Goal: Obtain resource: Download file/media

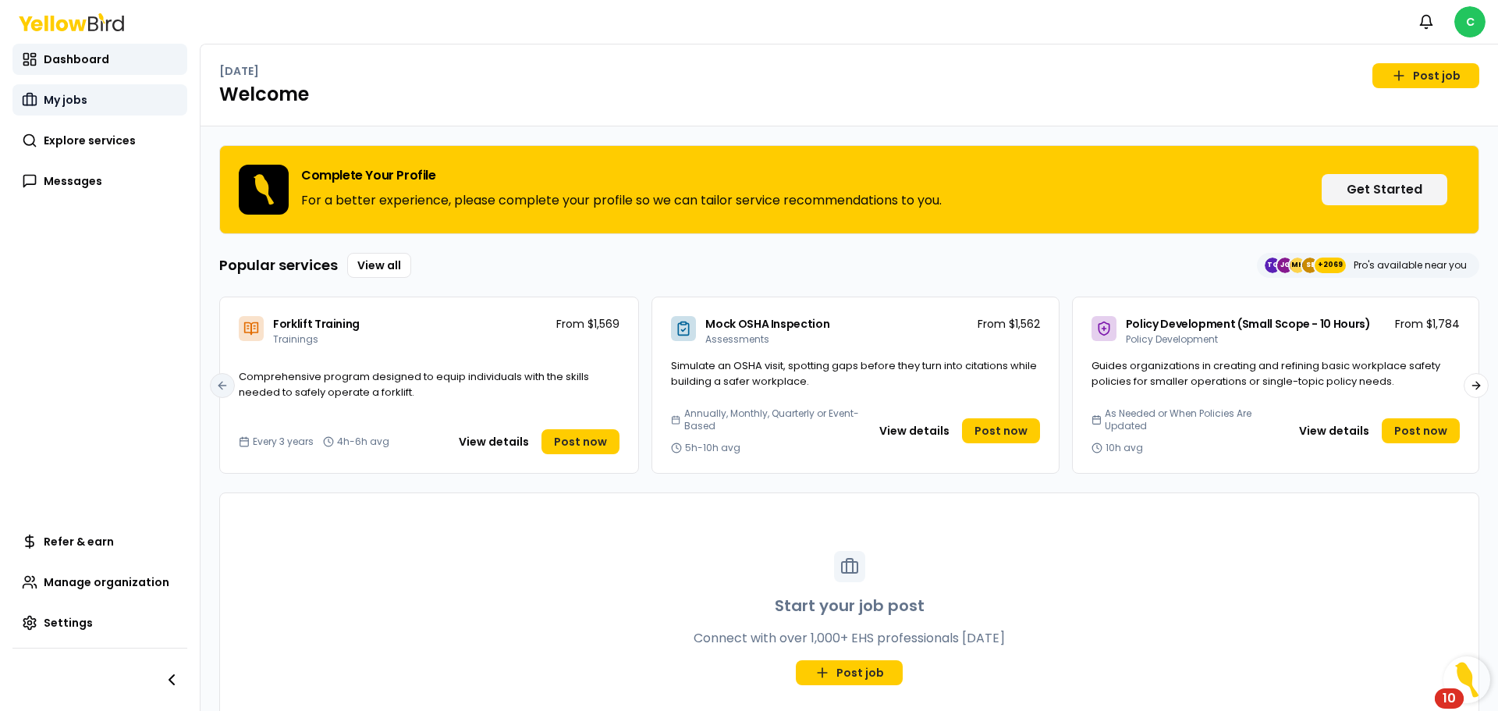
click at [101, 103] on link "My jobs" at bounding box center [99, 99] width 175 height 31
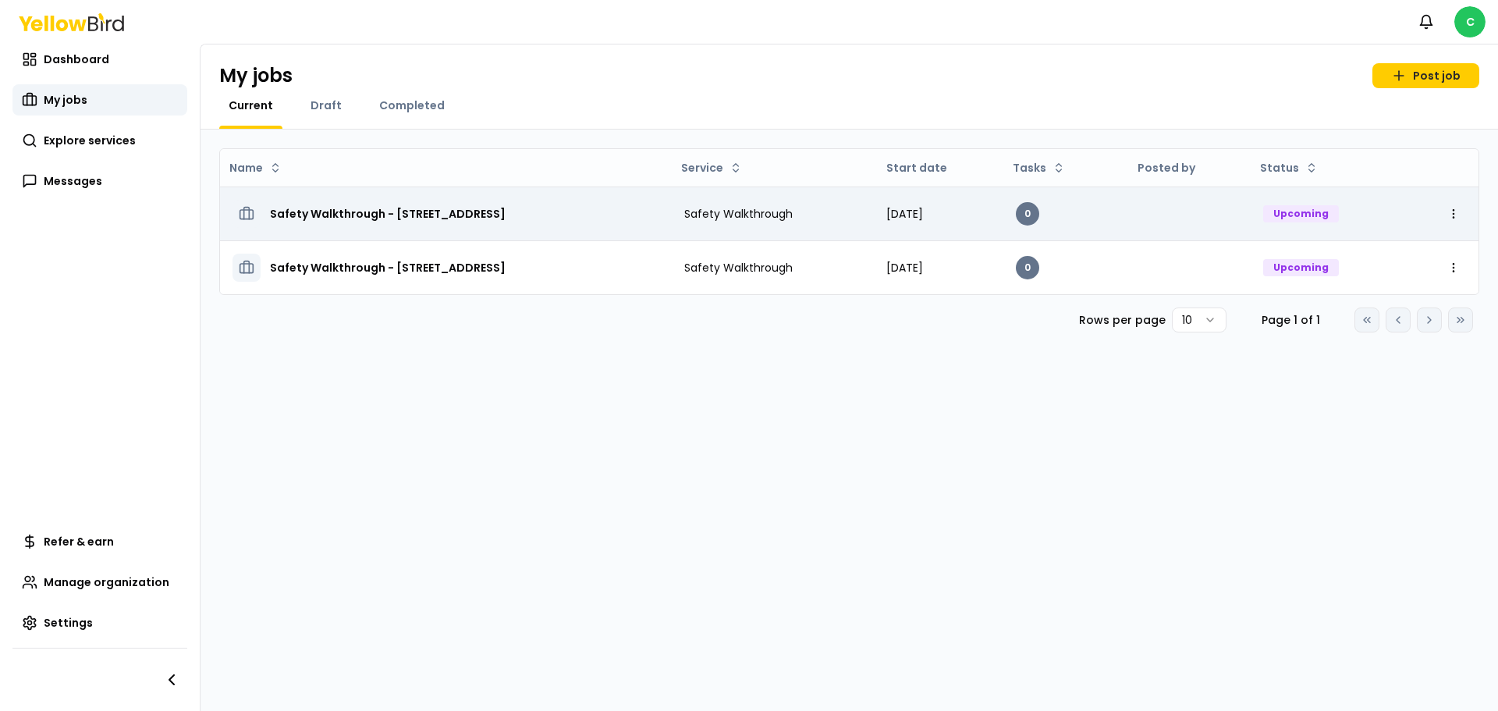
click at [923, 212] on span "[DATE]" at bounding box center [904, 214] width 37 height 16
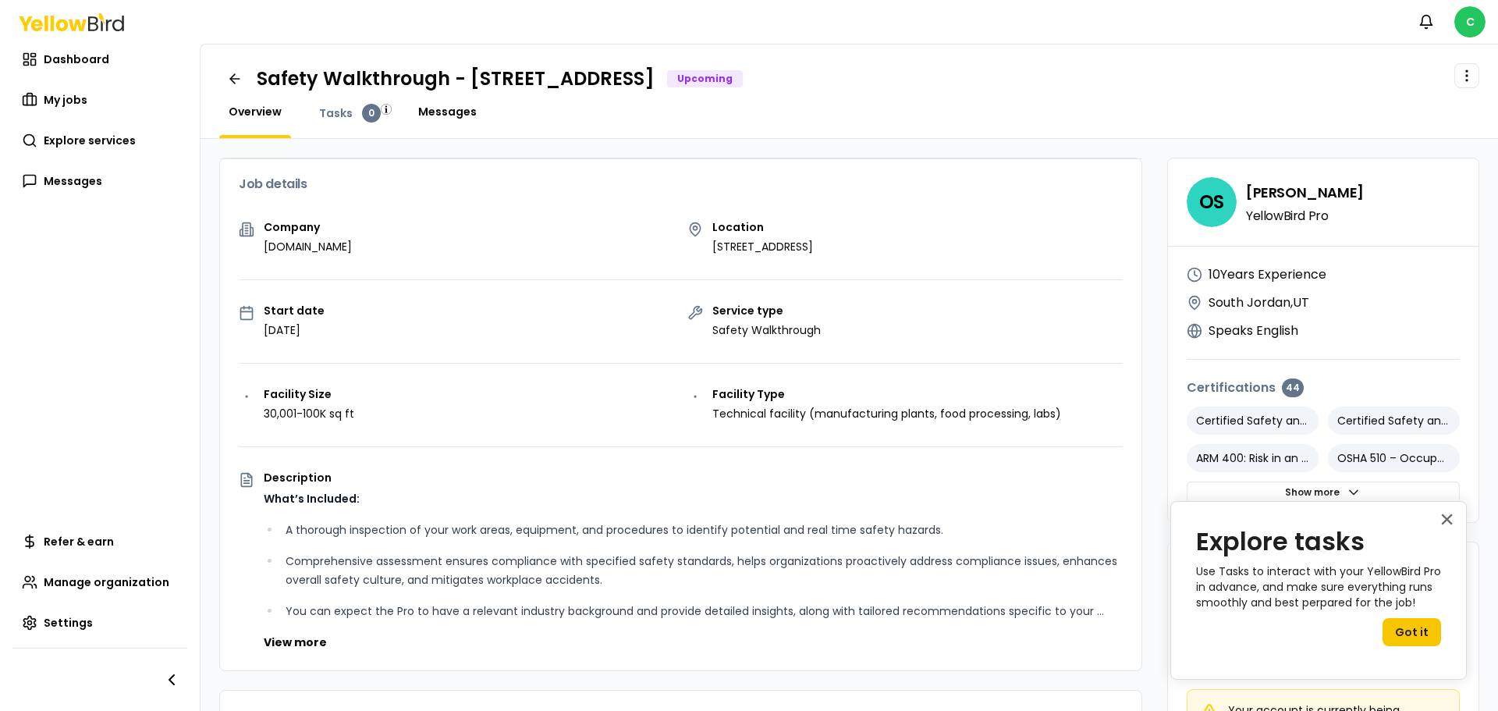
click at [440, 111] on span "Messages" at bounding box center [447, 112] width 58 height 16
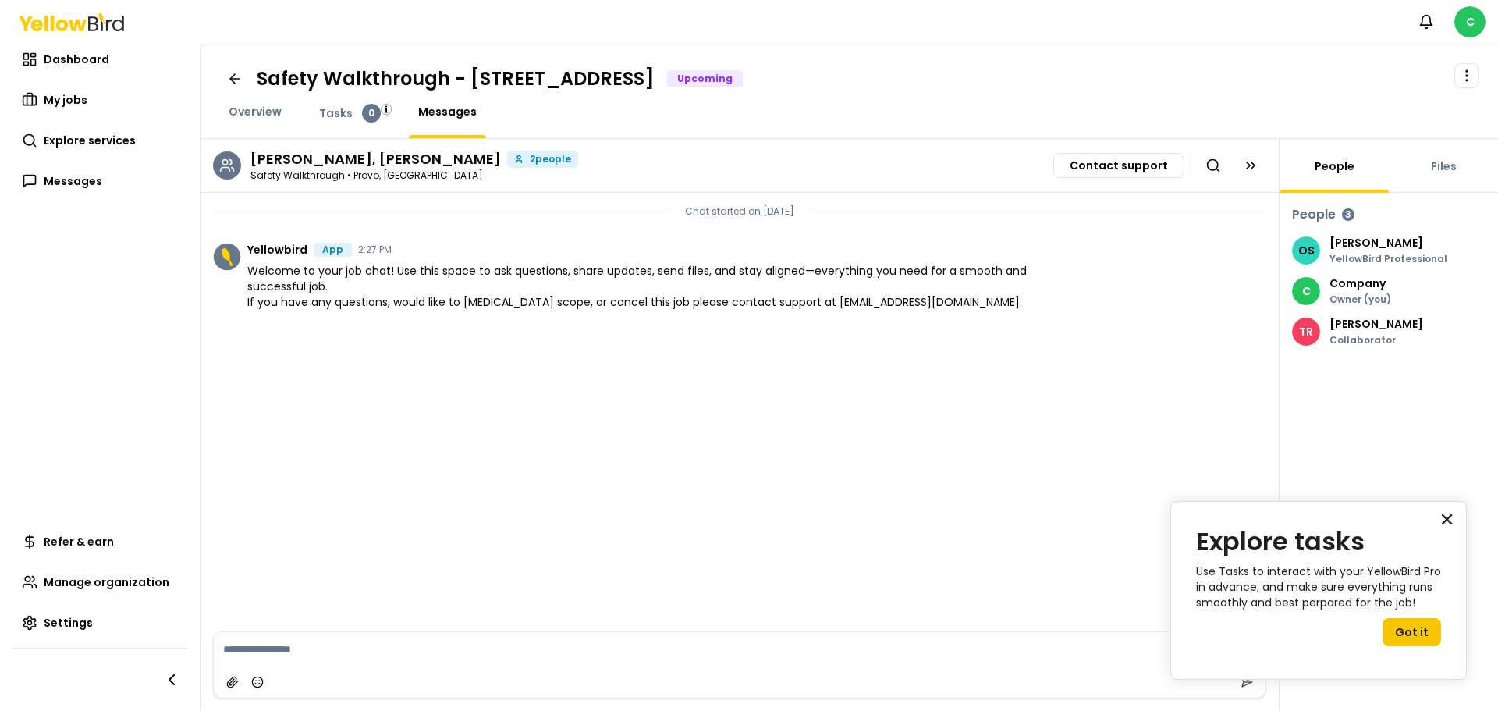
click at [1442, 522] on button "×" at bounding box center [1446, 518] width 15 height 25
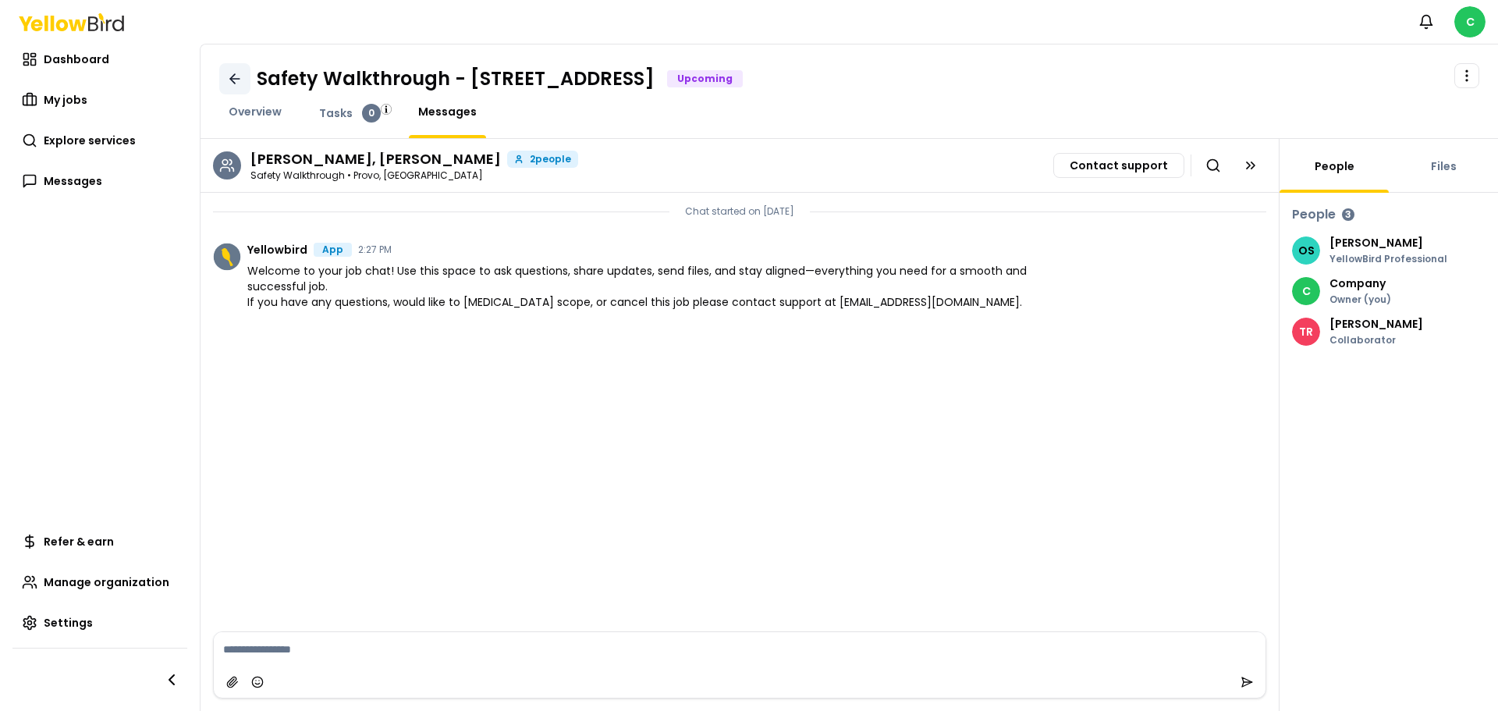
click at [231, 78] on icon at bounding box center [232, 78] width 5 height 9
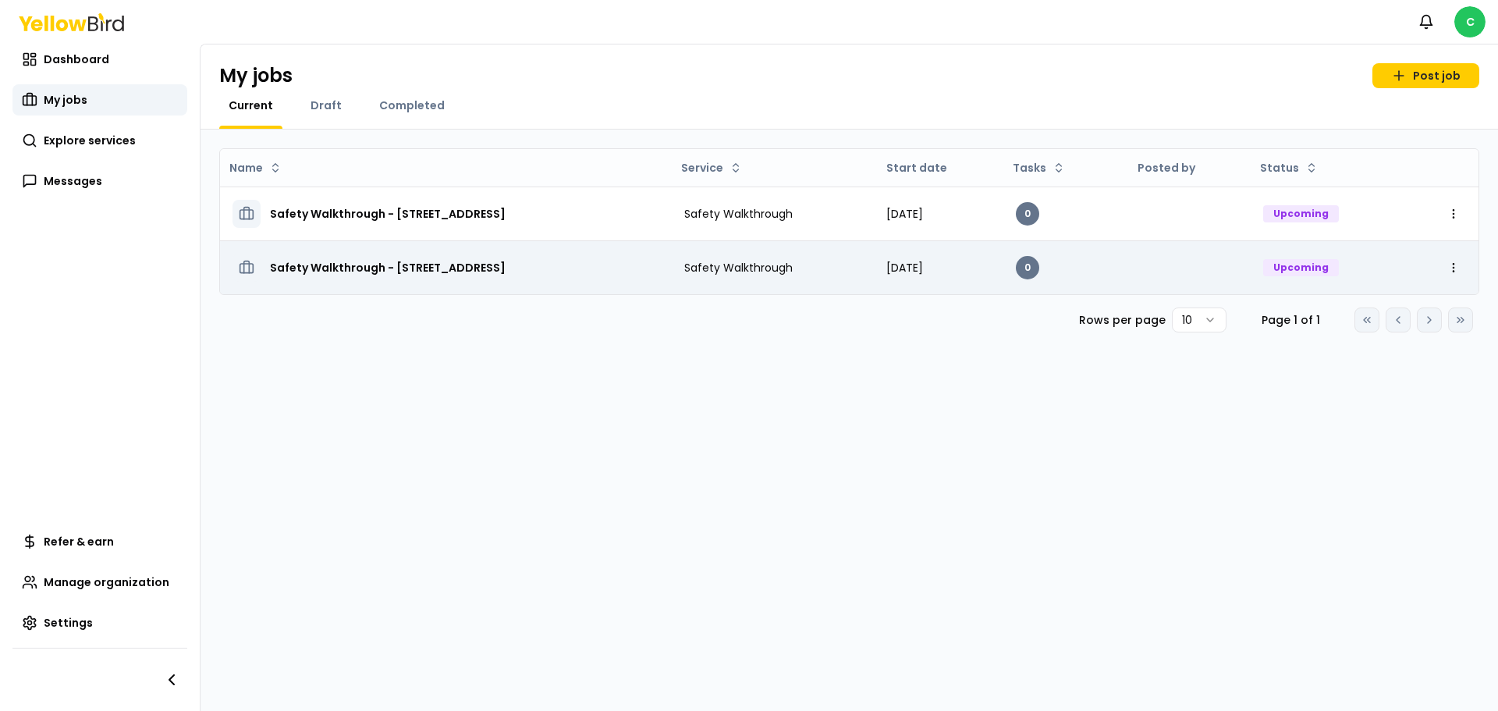
click at [505, 274] on h3 "Safety Walkthrough - [STREET_ADDRESS]" at bounding box center [388, 267] width 236 height 28
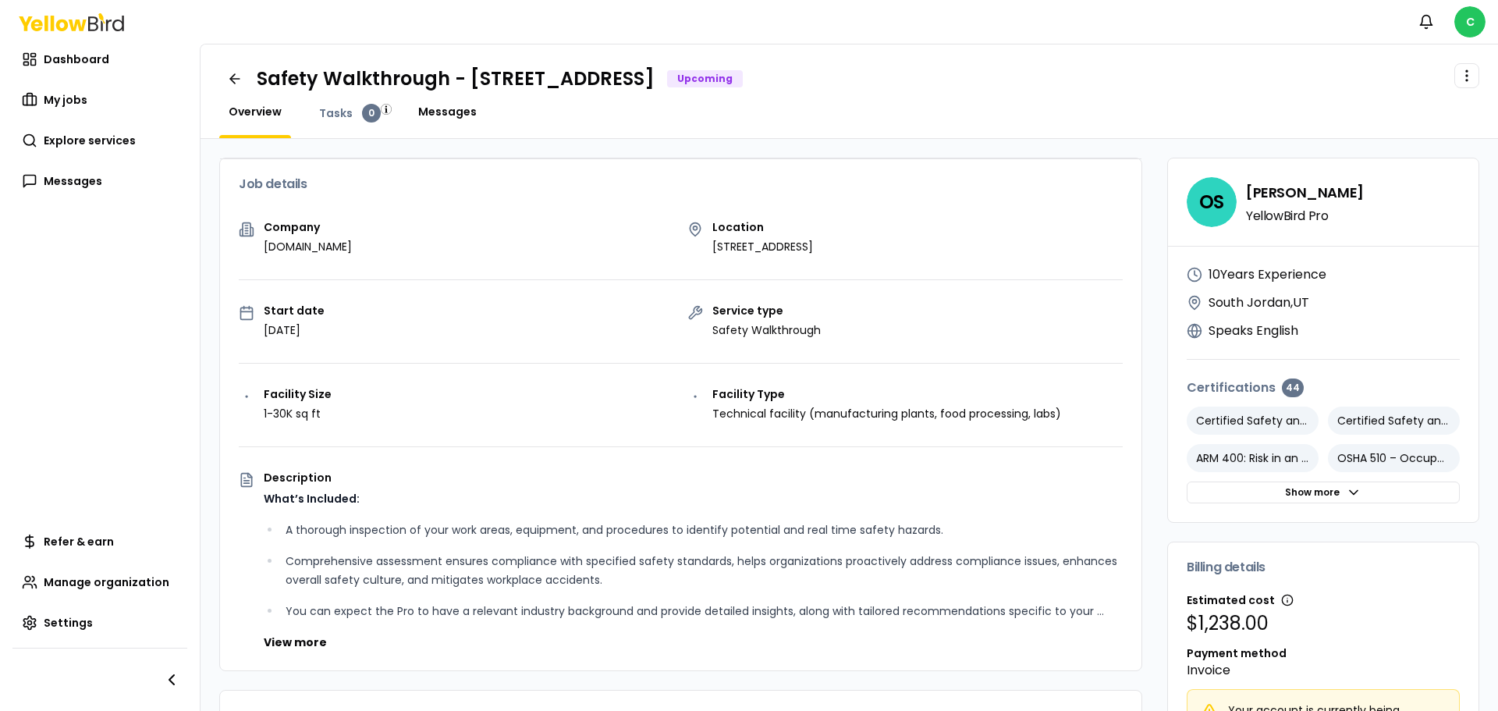
click at [438, 108] on span "Messages" at bounding box center [447, 112] width 58 height 16
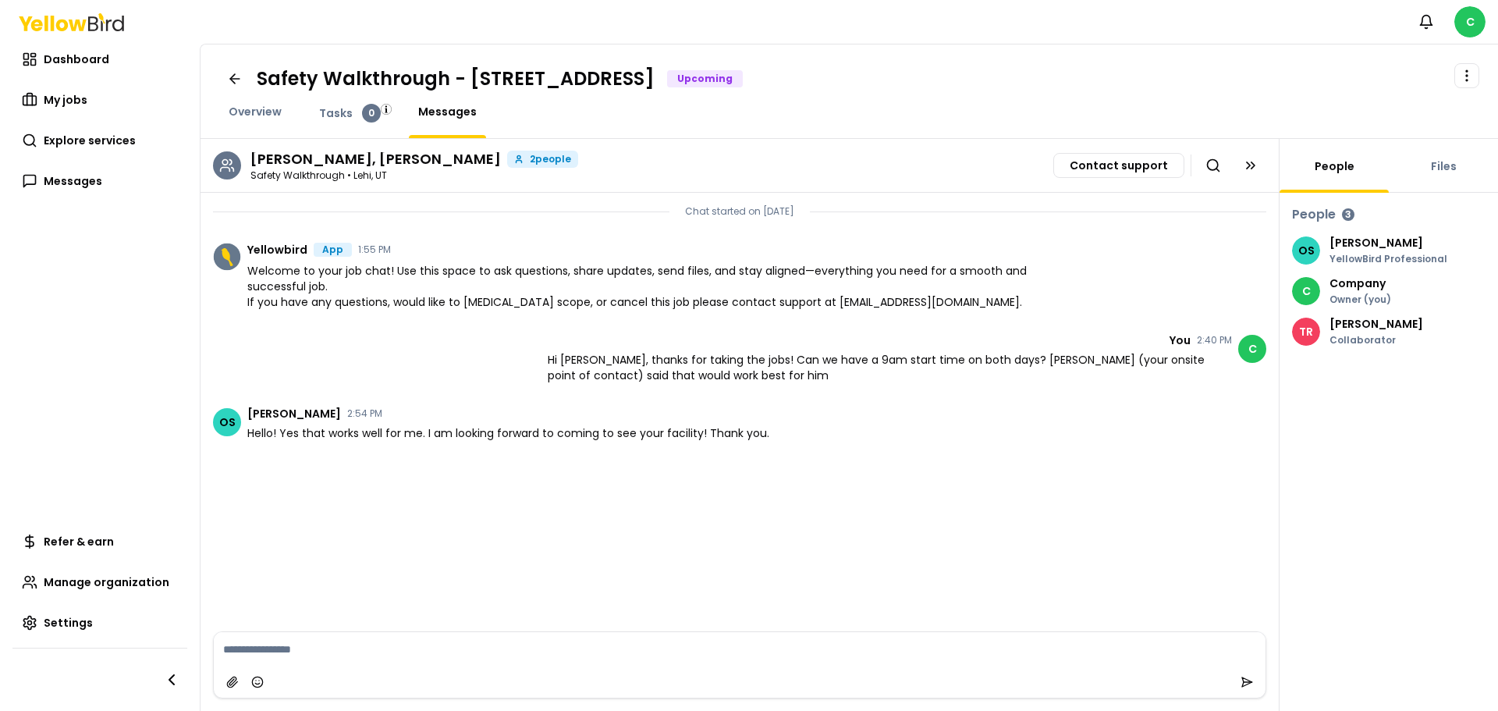
click at [1307, 242] on span "OS" at bounding box center [1306, 250] width 28 height 28
click at [1363, 243] on p "[PERSON_NAME]" at bounding box center [1388, 242] width 118 height 11
click at [1374, 257] on p "YellowBird Professional" at bounding box center [1388, 258] width 118 height 9
click at [342, 115] on span "Tasks" at bounding box center [336, 113] width 34 height 16
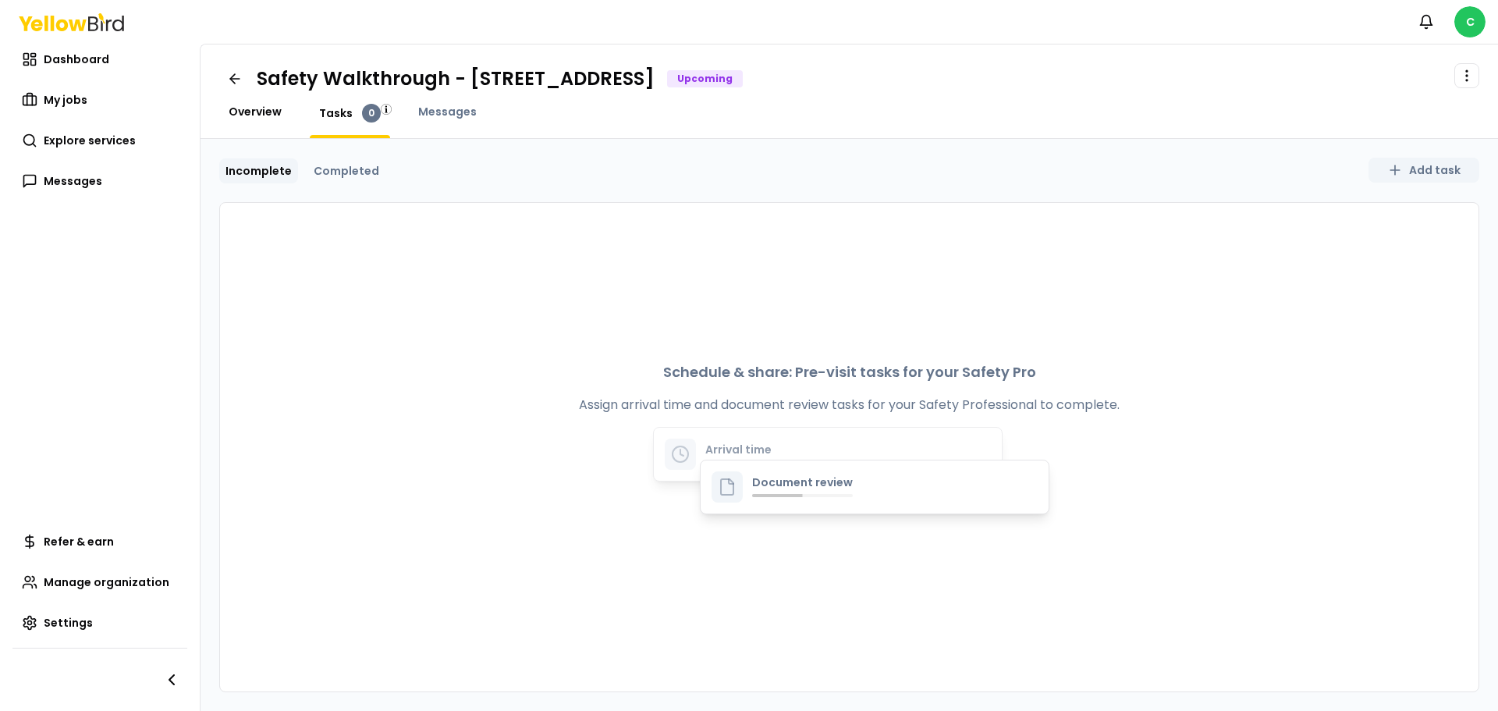
click at [261, 108] on span "Overview" at bounding box center [255, 112] width 53 height 16
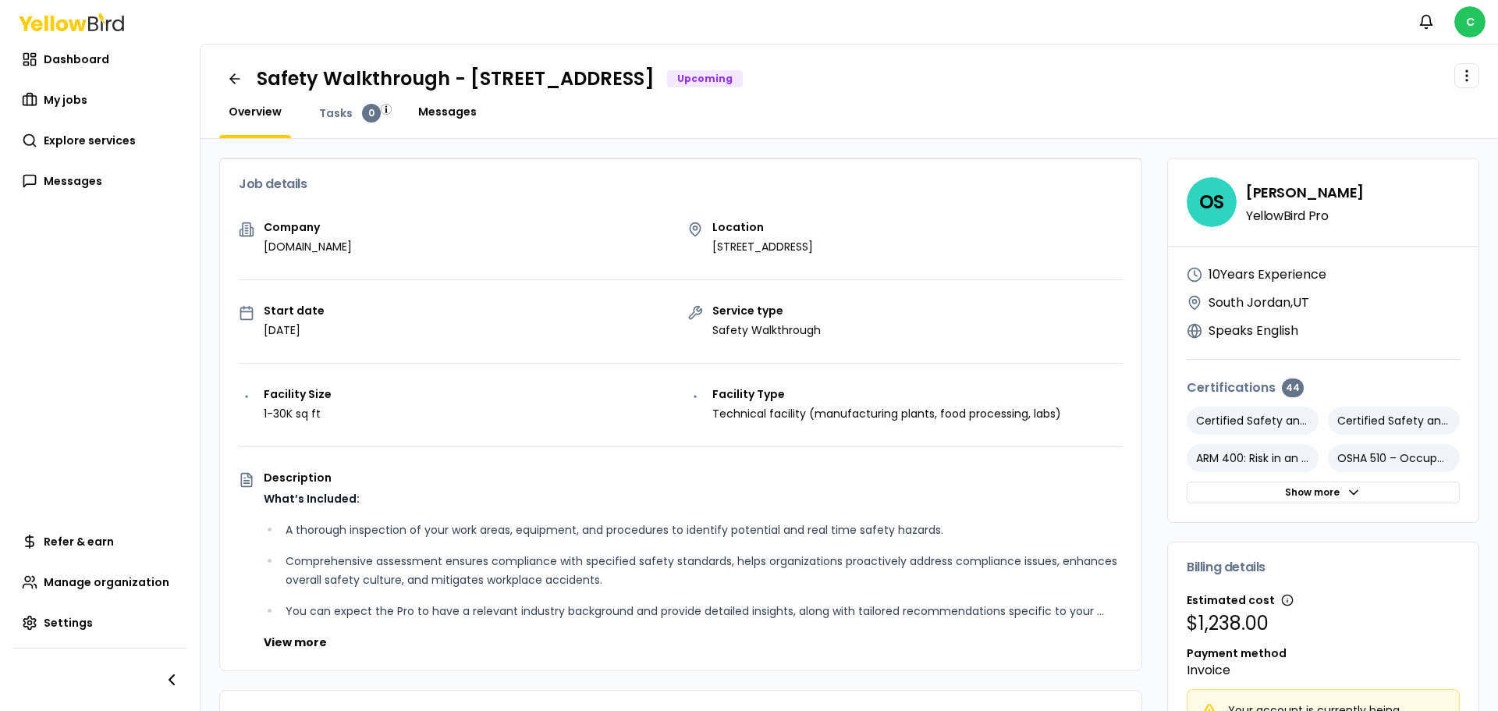
click at [452, 115] on span "Messages" at bounding box center [447, 112] width 58 height 16
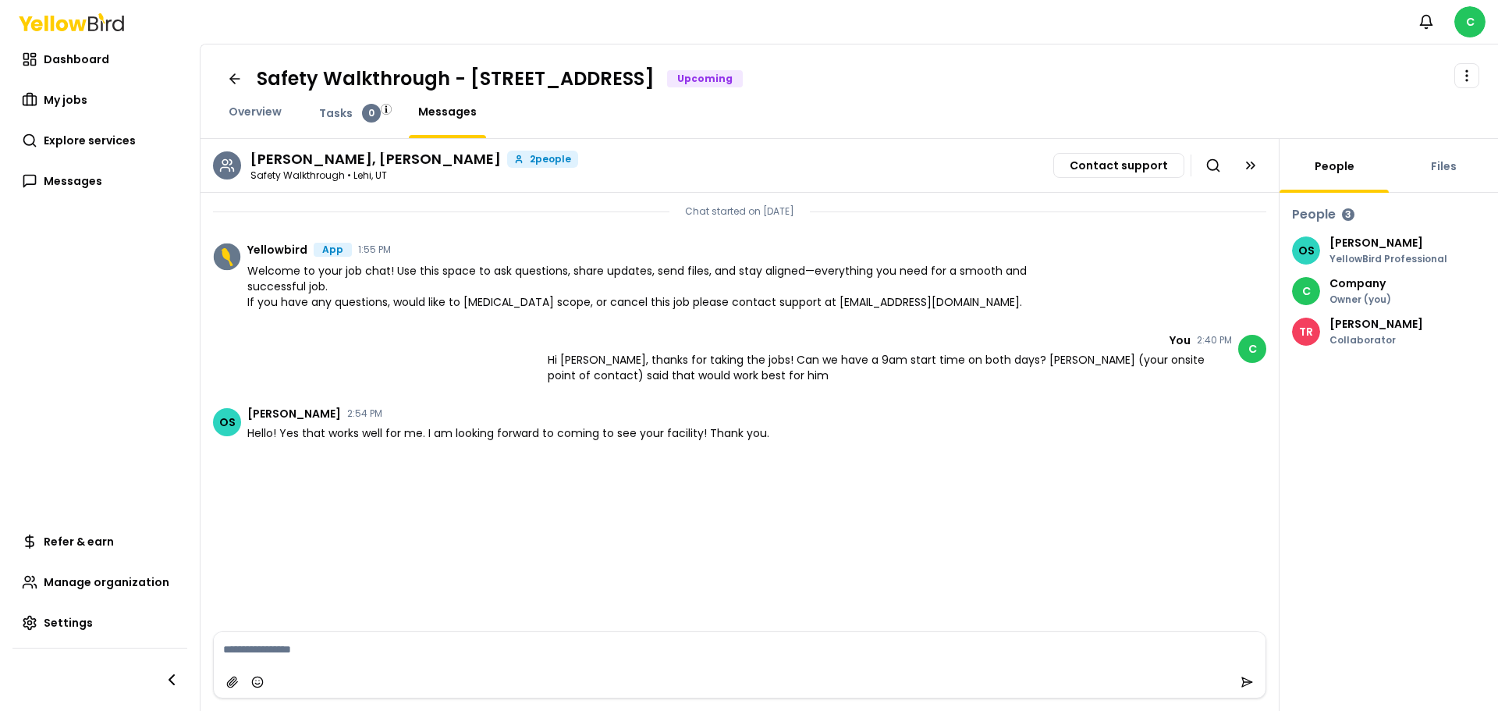
click at [1320, 247] on div "OS [PERSON_NAME] YellowBird Professional" at bounding box center [1388, 250] width 193 height 28
click at [1350, 245] on p "[PERSON_NAME]" at bounding box center [1388, 242] width 118 height 11
click at [1331, 212] on h3 "People" at bounding box center [1314, 214] width 44 height 19
click at [1349, 213] on div "3" at bounding box center [1348, 214] width 12 height 12
drag, startPoint x: 258, startPoint y: 108, endPoint x: 329, endPoint y: 138, distance: 76.9
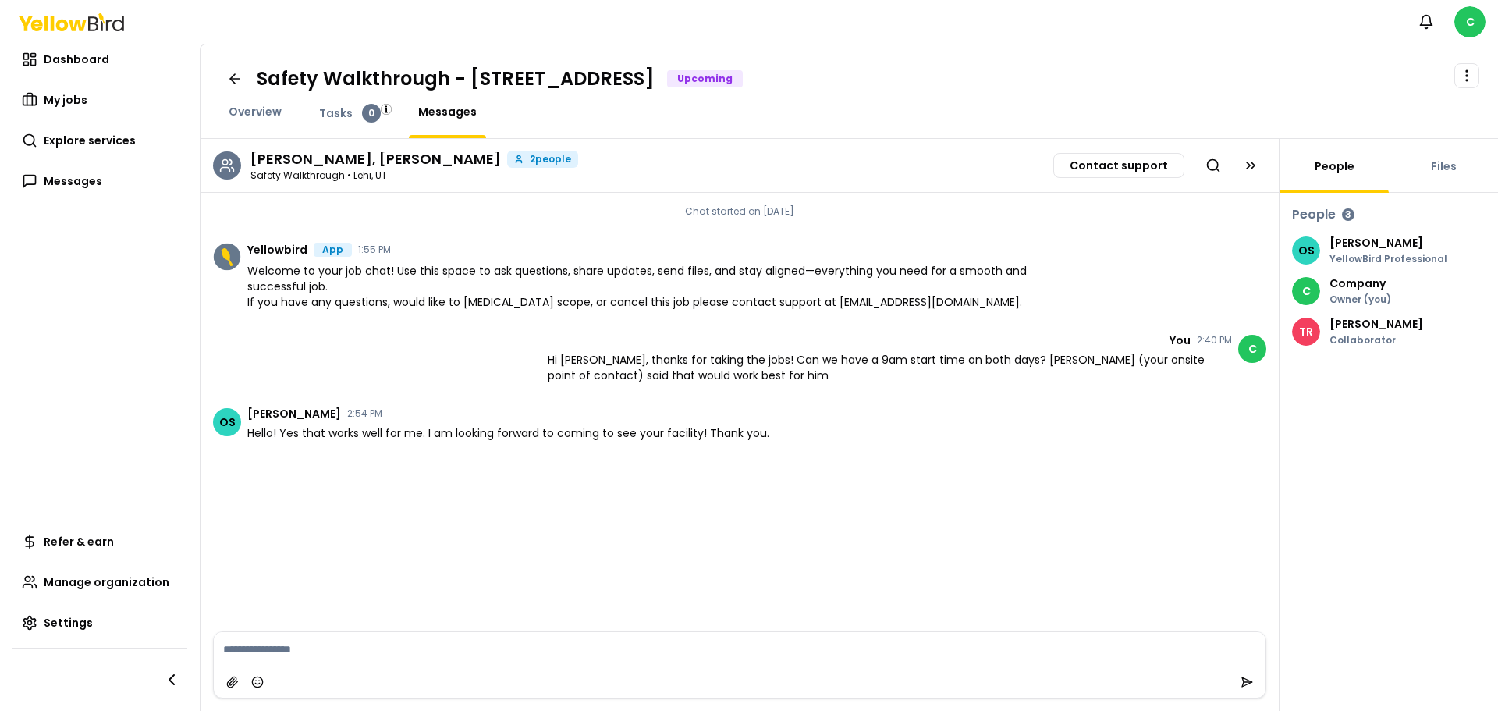
click at [258, 108] on span "Overview" at bounding box center [255, 112] width 53 height 16
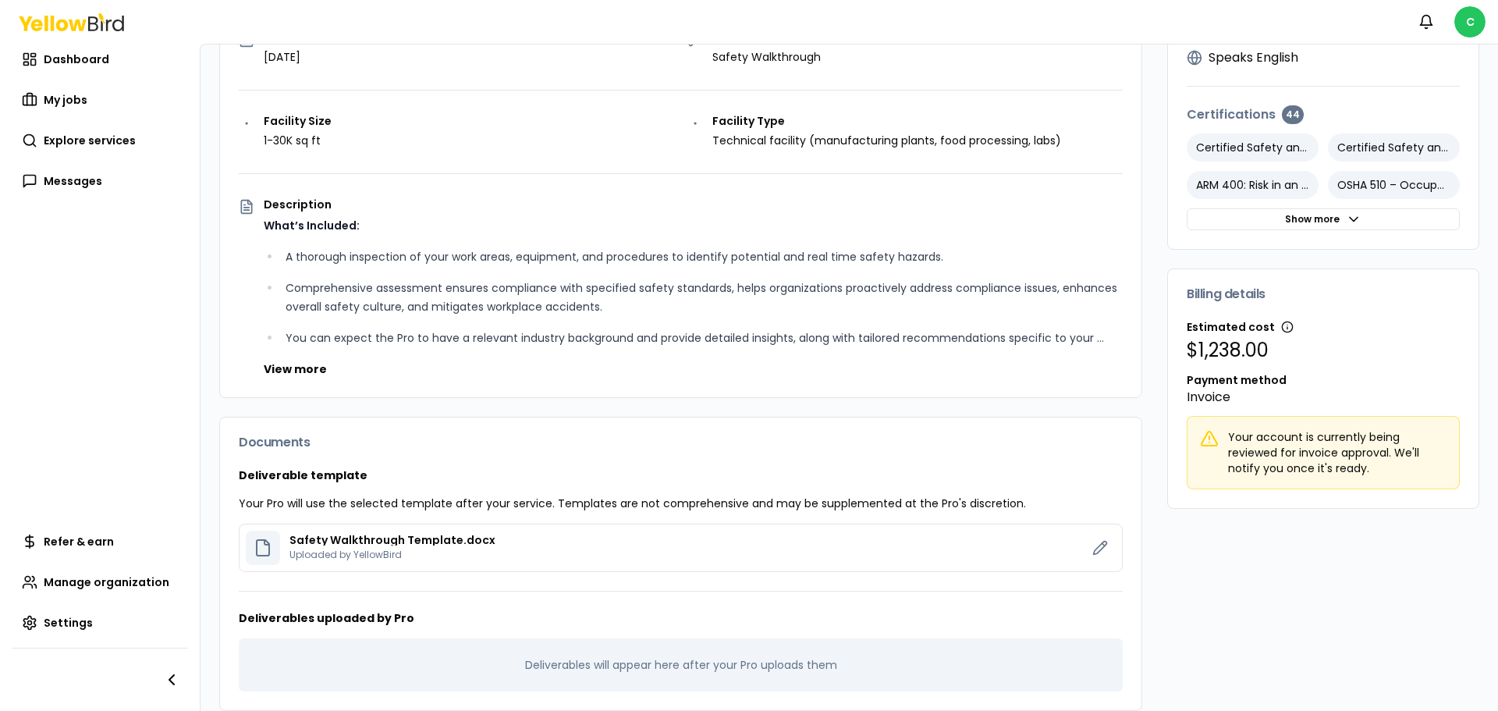
scroll to position [292, 0]
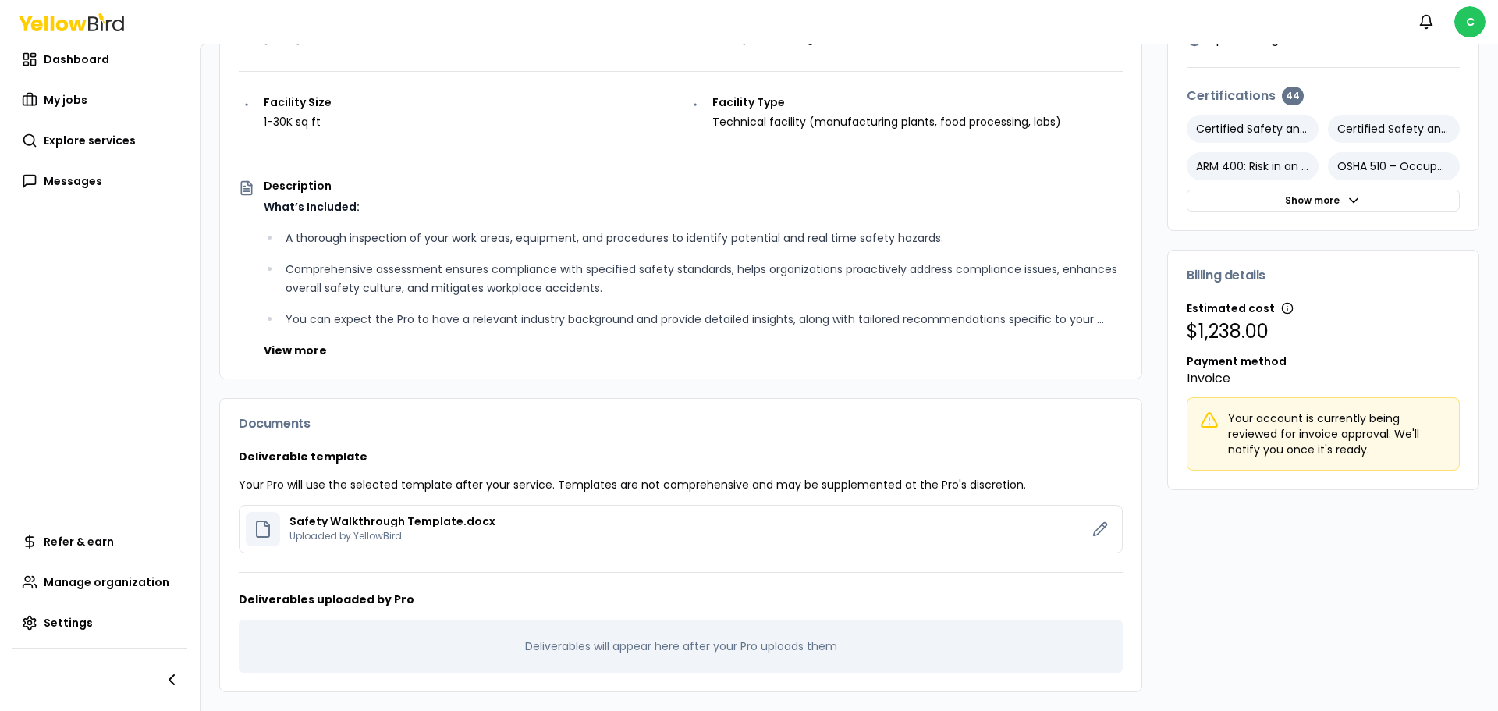
click at [261, 530] on icon at bounding box center [262, 528] width 19 height 19
drag, startPoint x: 261, startPoint y: 530, endPoint x: 271, endPoint y: 527, distance: 10.4
click at [266, 528] on icon at bounding box center [262, 528] width 19 height 19
click at [324, 516] on p "Safety Walkthrough Template.docx" at bounding box center [392, 521] width 206 height 11
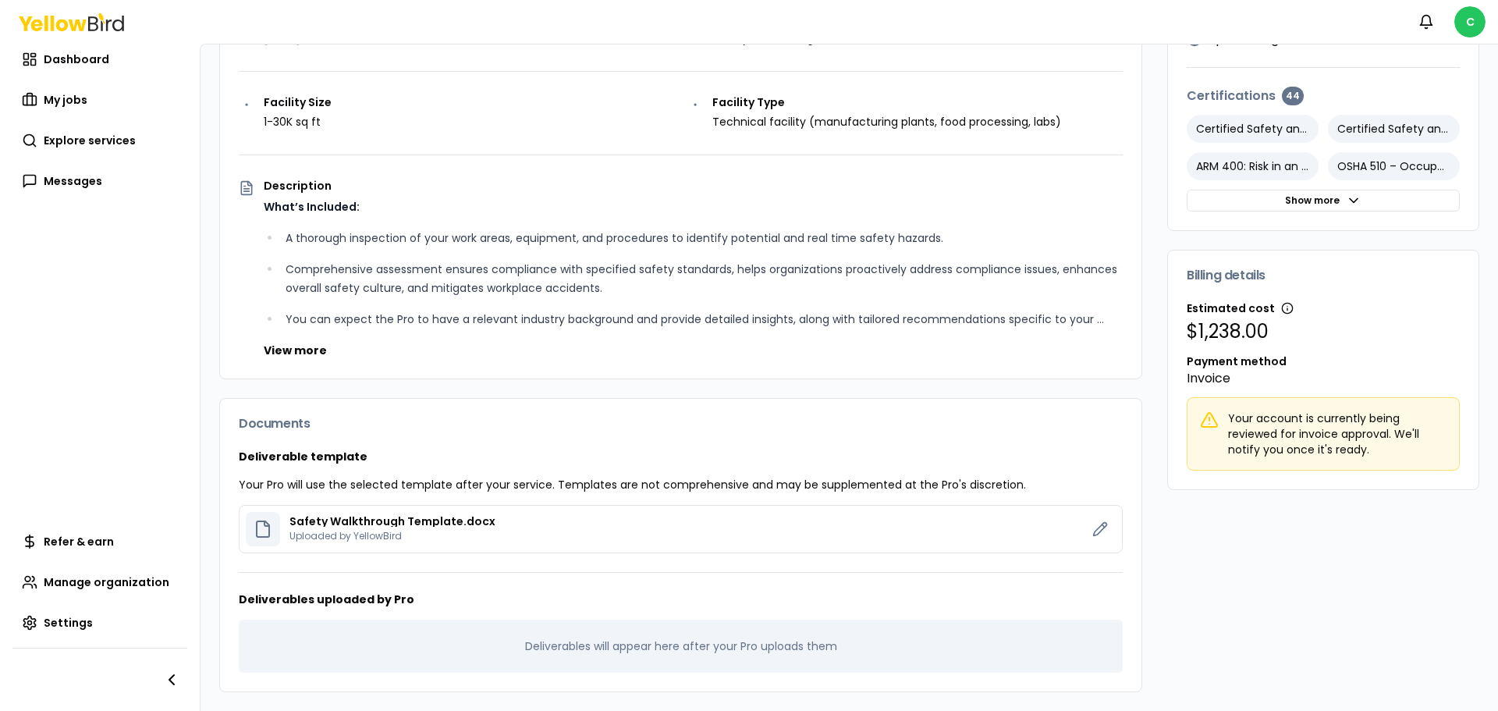
click at [399, 528] on div "Safety Walkthrough Template.docx Uploaded by YellowBird" at bounding box center [392, 529] width 206 height 27
click at [421, 456] on h3 "Deliverable template" at bounding box center [681, 456] width 884 height 16
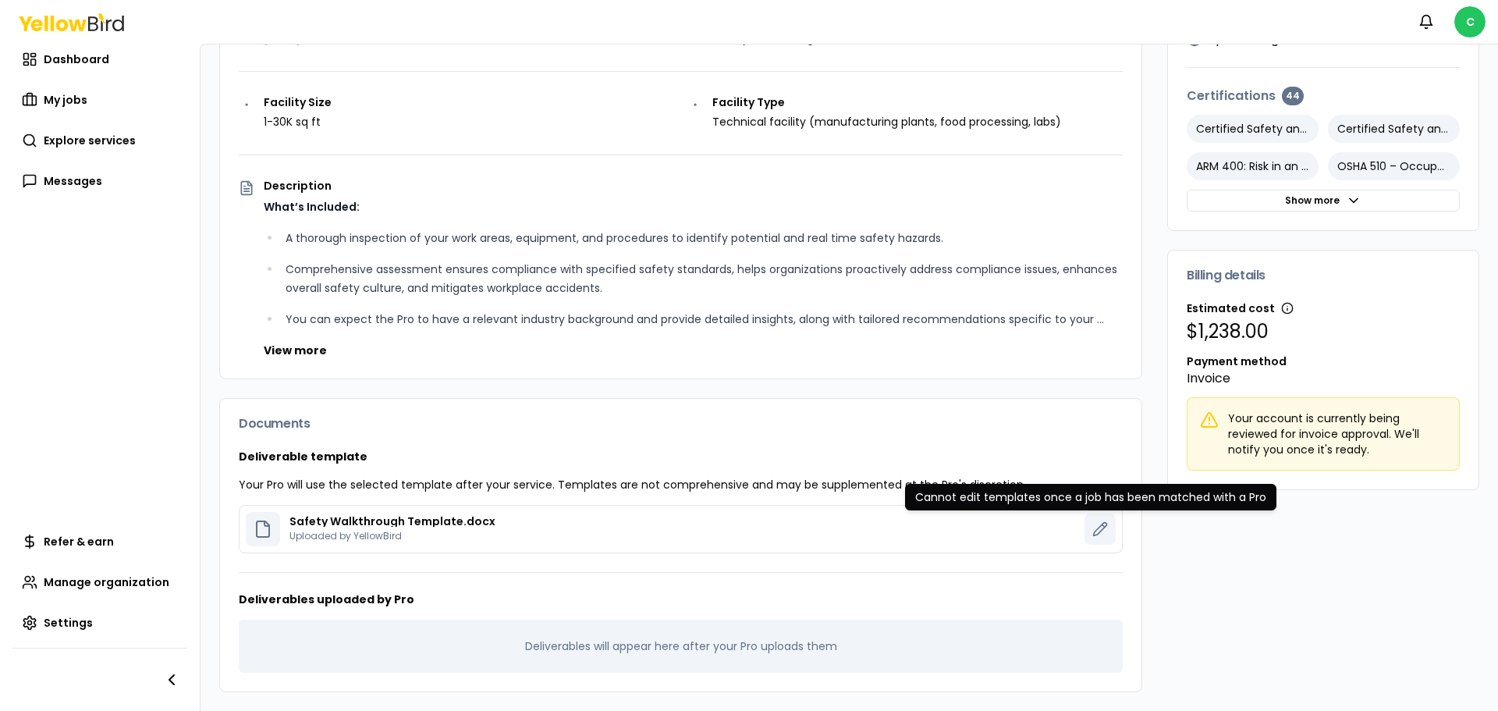
click at [1092, 528] on icon at bounding box center [1100, 529] width 16 height 16
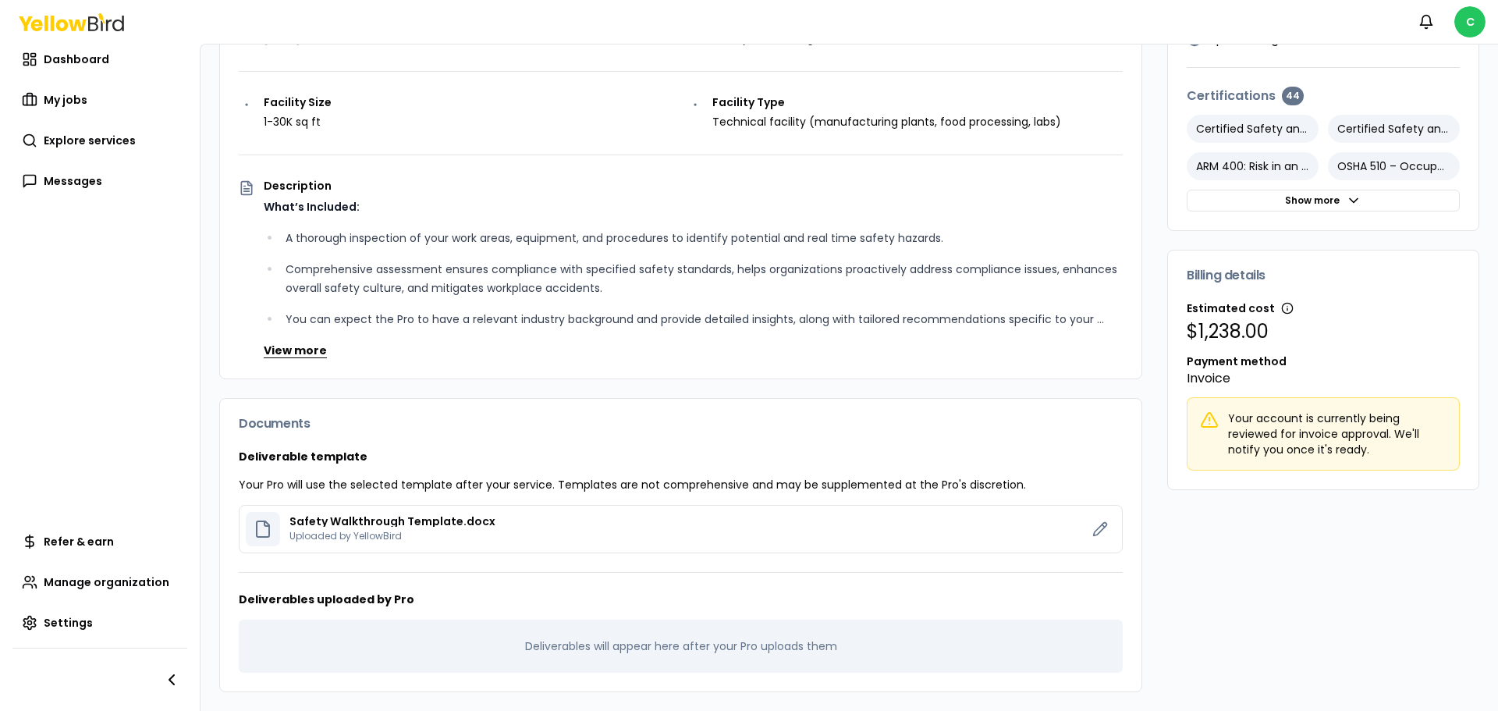
click at [299, 346] on button "View more" at bounding box center [295, 350] width 63 height 16
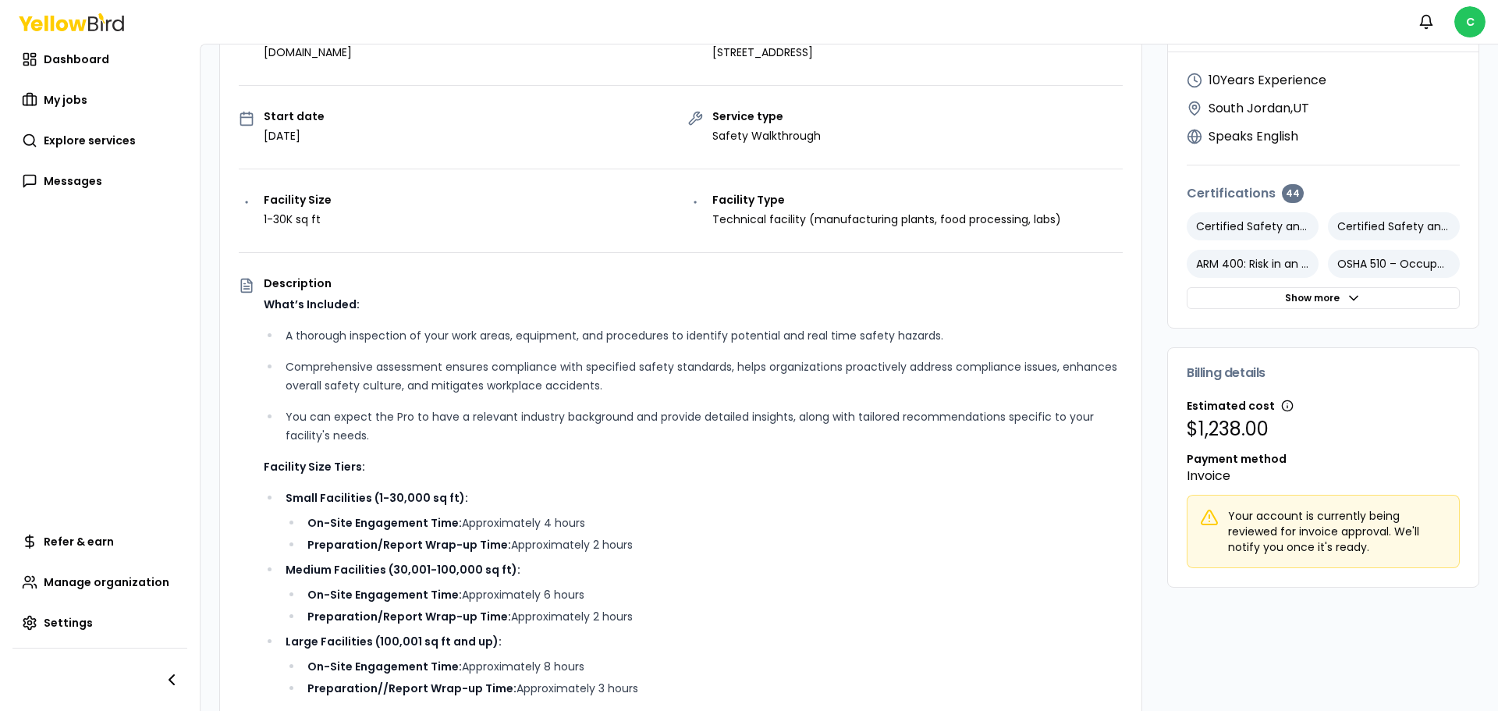
scroll to position [0, 0]
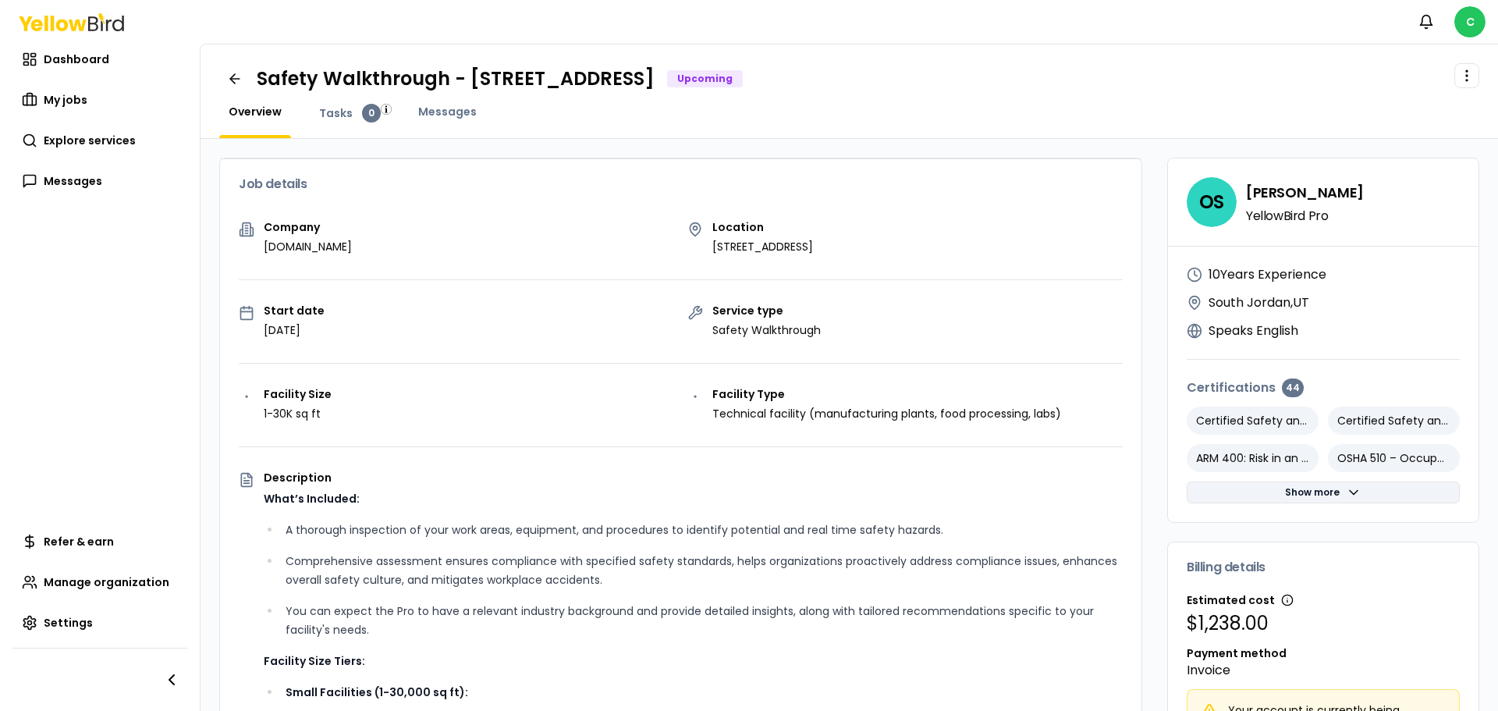
click at [1313, 495] on button "Show more" at bounding box center [1322, 492] width 273 height 22
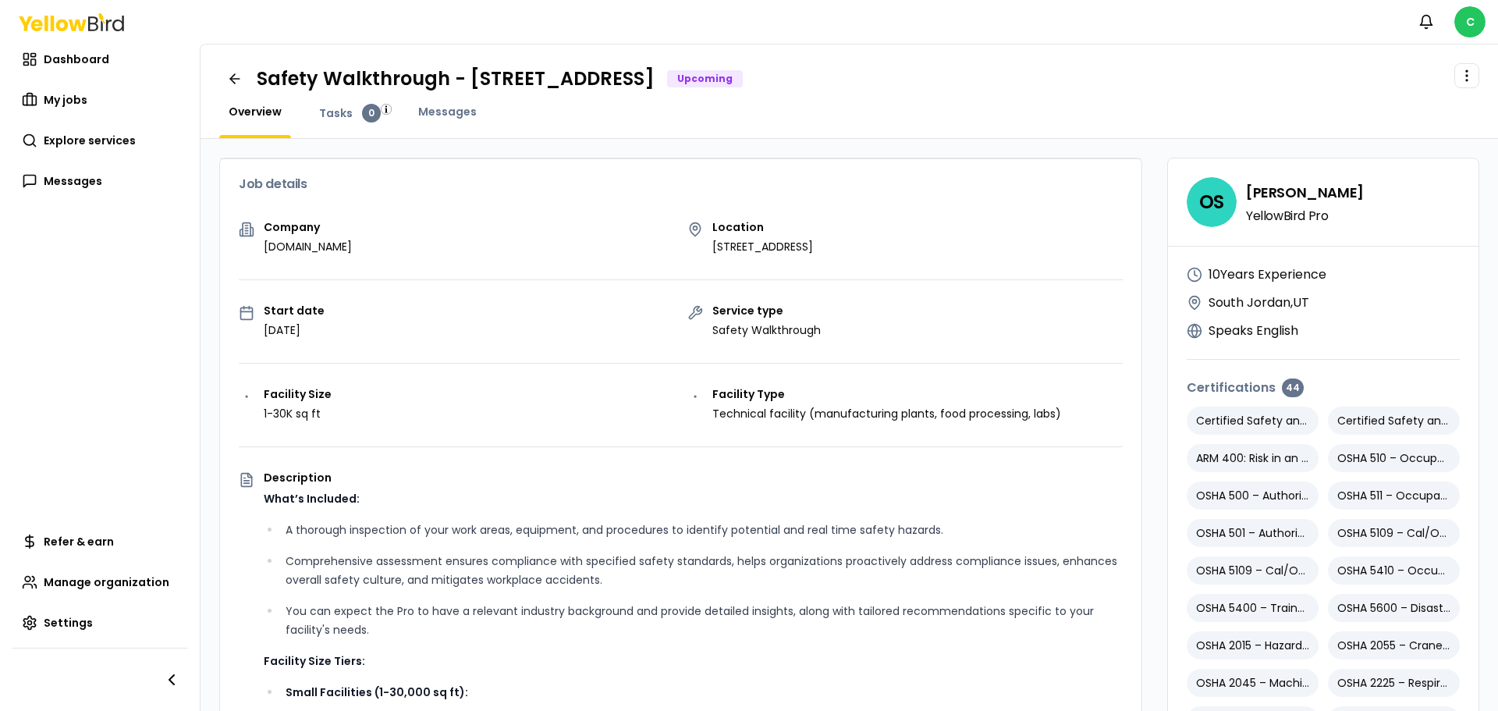
click at [950, 33] on div "Notifications C" at bounding box center [749, 22] width 1498 height 44
